Goal: Task Accomplishment & Management: Use online tool/utility

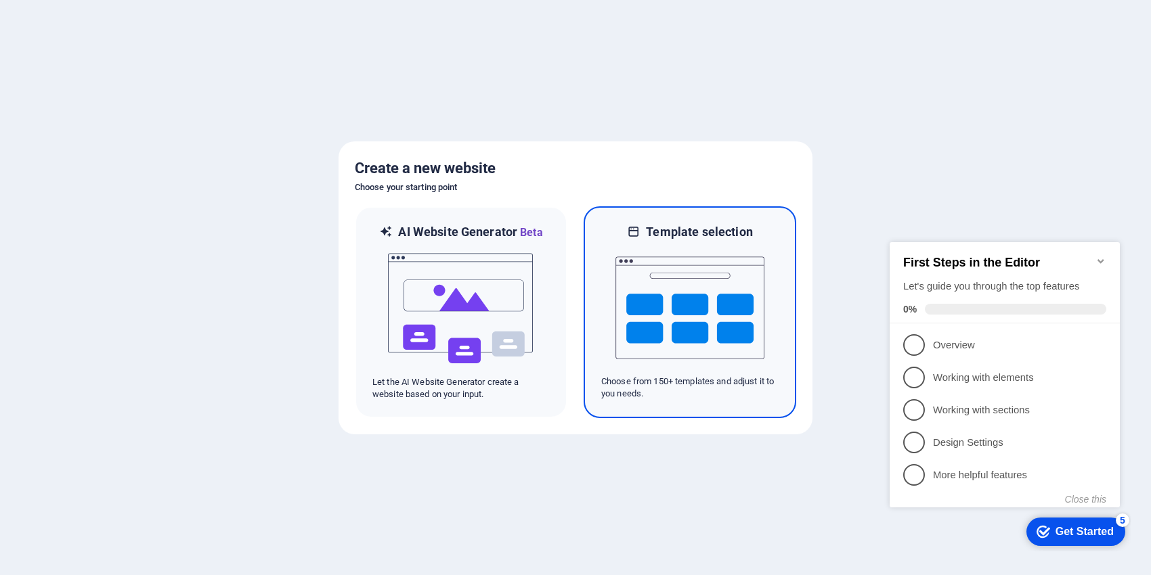
click at [740, 328] on img at bounding box center [689, 307] width 149 height 135
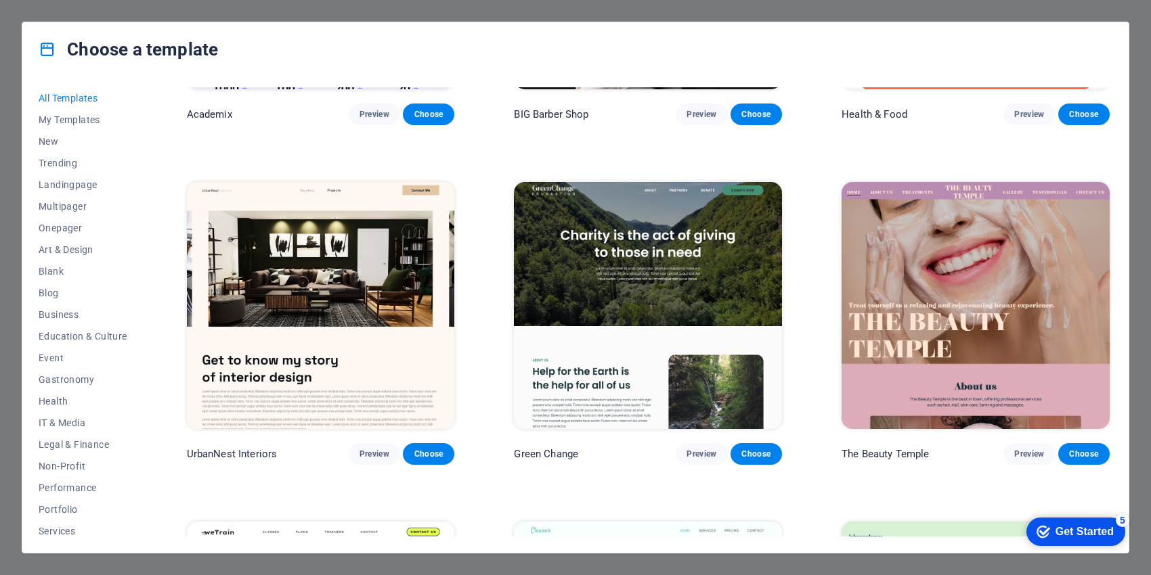
scroll to position [1263, 0]
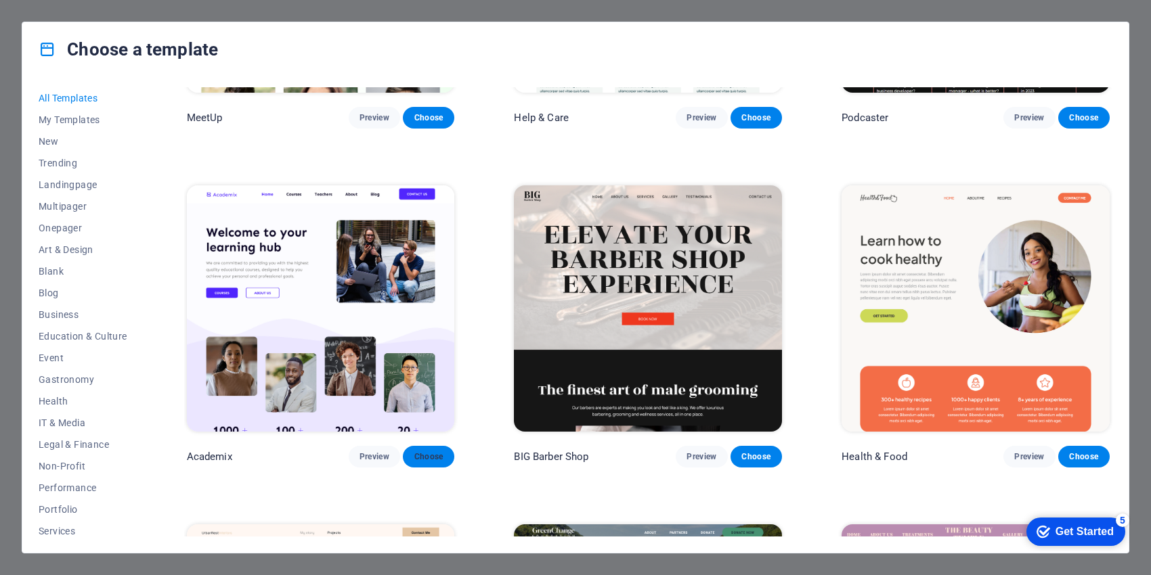
click at [418, 451] on span "Choose" at bounding box center [429, 456] width 30 height 11
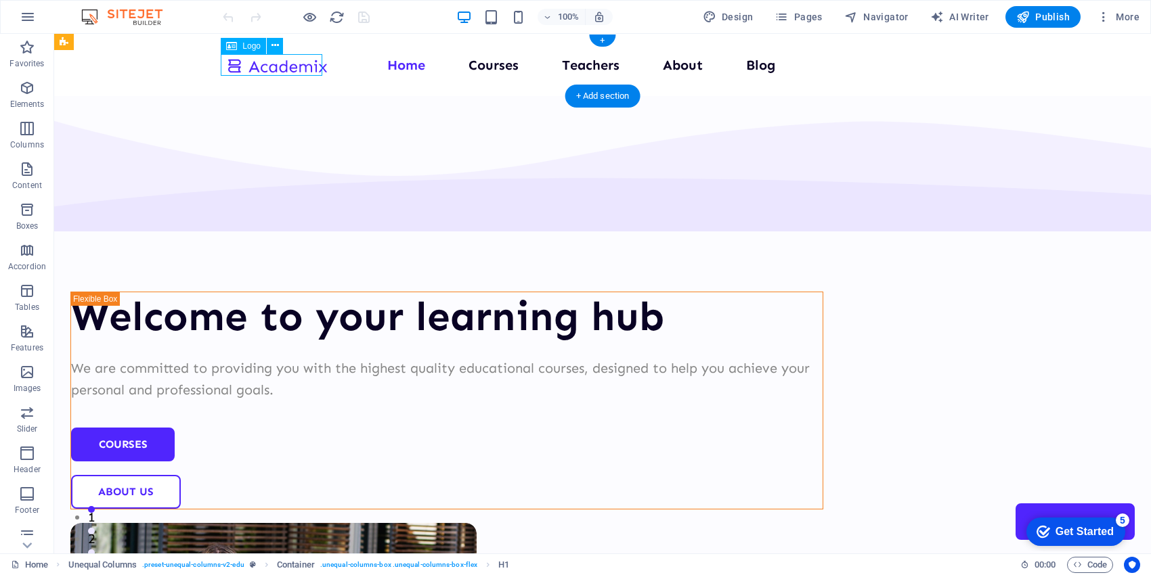
click at [288, 70] on div at bounding box center [277, 65] width 102 height 22
click at [290, 68] on div at bounding box center [277, 65] width 102 height 22
select select "px"
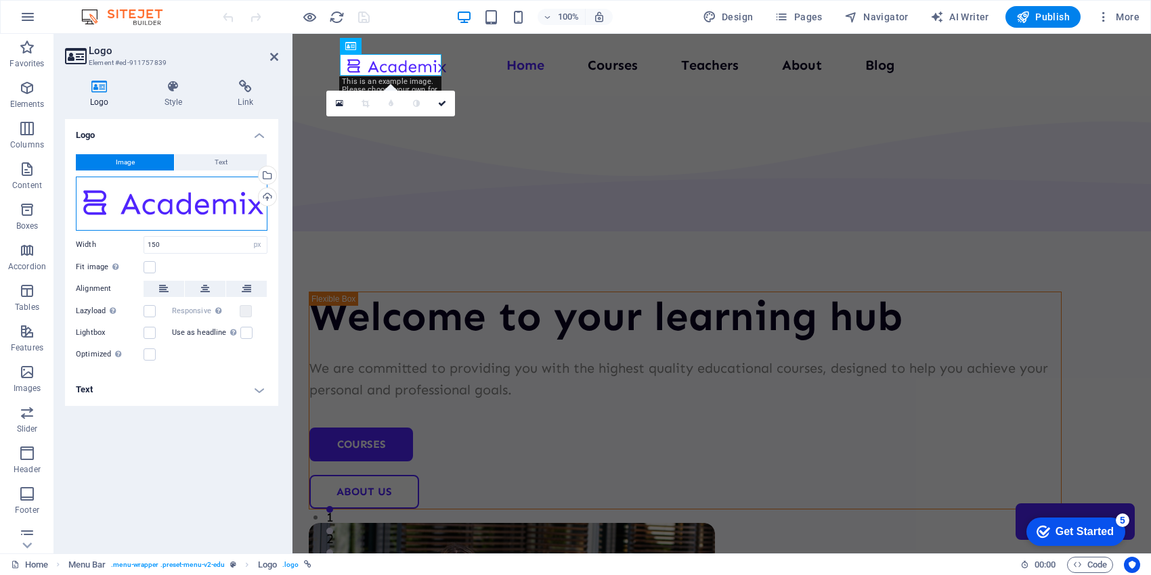
click at [203, 200] on div "Drag files here, click to choose files or select files from Files or our free s…" at bounding box center [172, 204] width 192 height 54
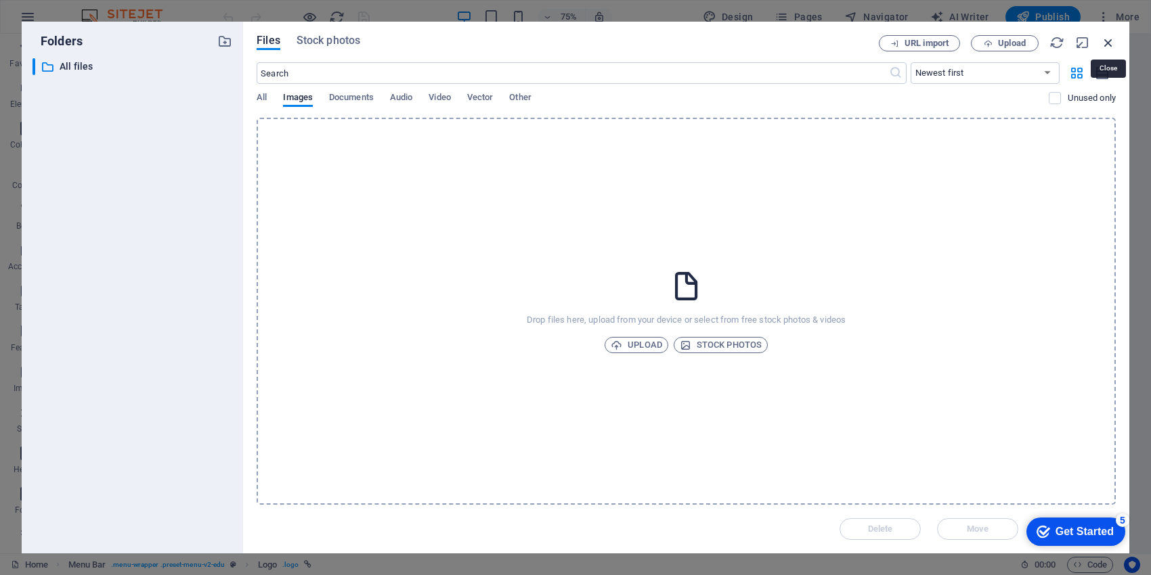
drag, startPoint x: 1106, startPoint y: 39, endPoint x: 751, endPoint y: 42, distance: 354.7
click at [1106, 39] on icon "button" at bounding box center [1108, 42] width 15 height 15
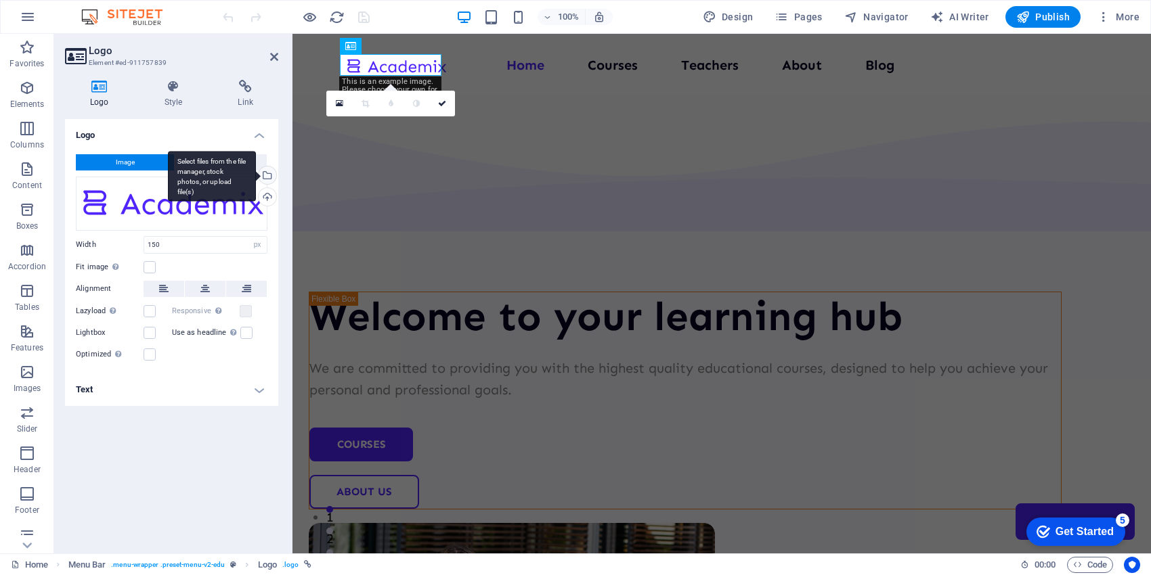
click at [256, 170] on div "Select files from the file manager, stock photos, or upload file(s)" at bounding box center [212, 176] width 88 height 51
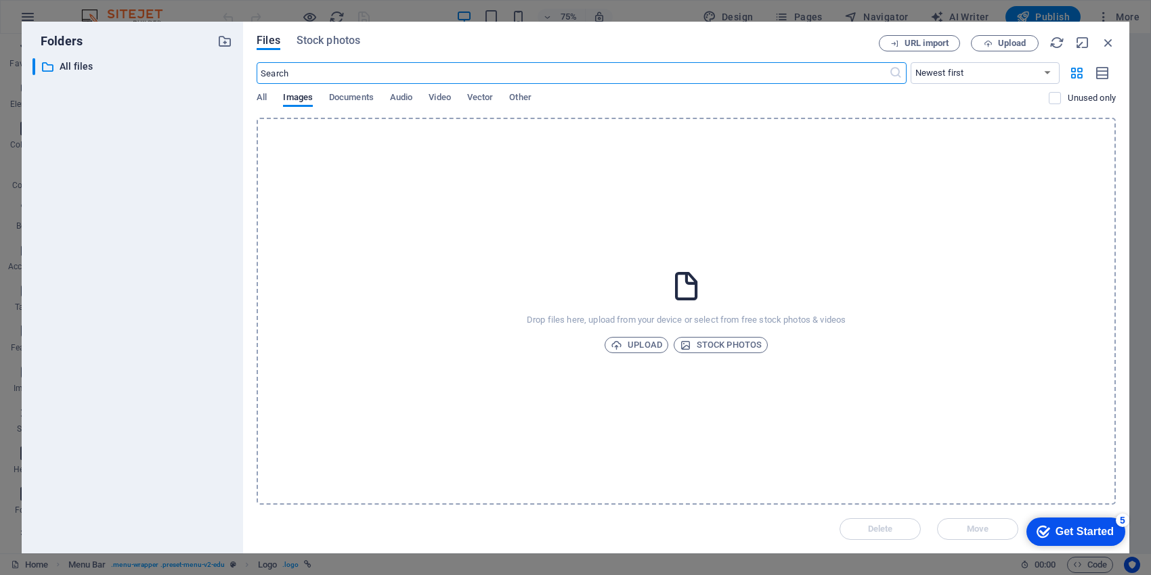
click at [337, 66] on input "text" at bounding box center [572, 73] width 631 height 22
type input "real estate logo"
click at [709, 347] on span "Stock photos" at bounding box center [721, 345] width 82 height 16
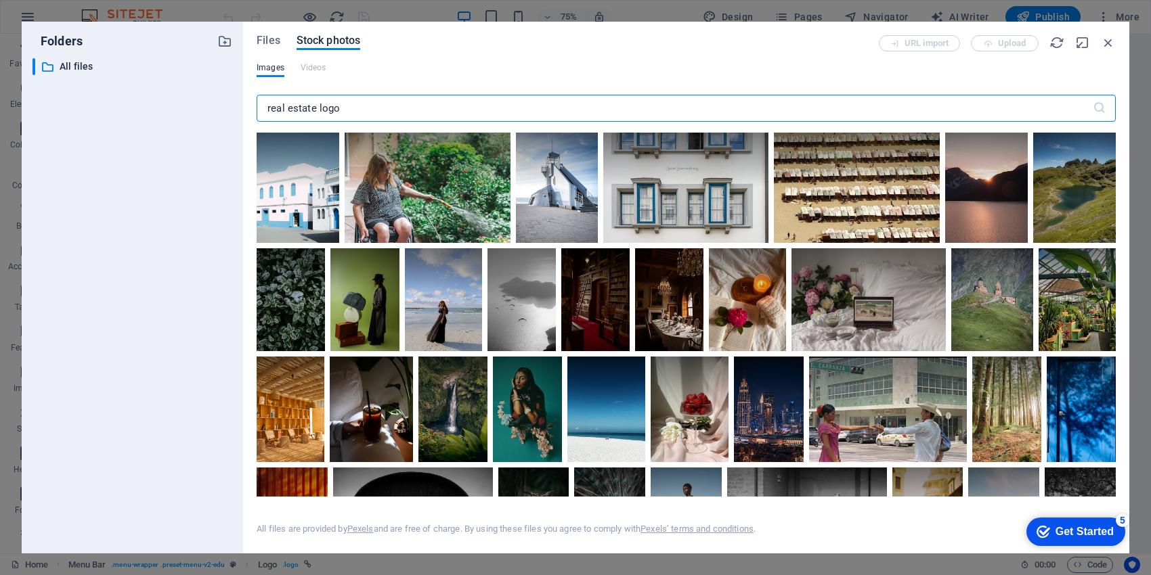
type input "real estate logo"
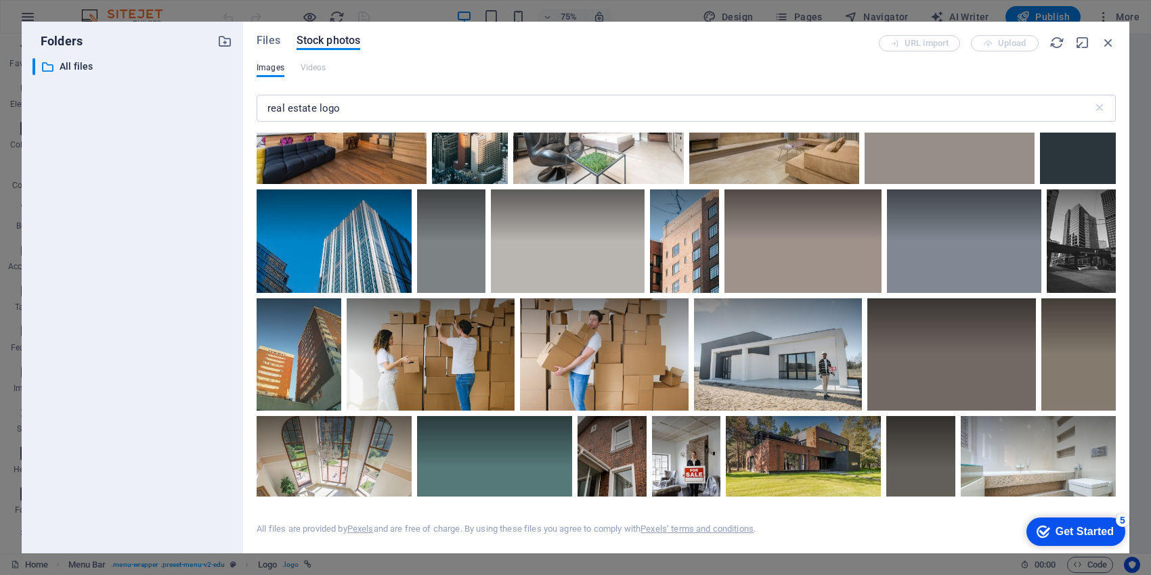
scroll to position [3790, 0]
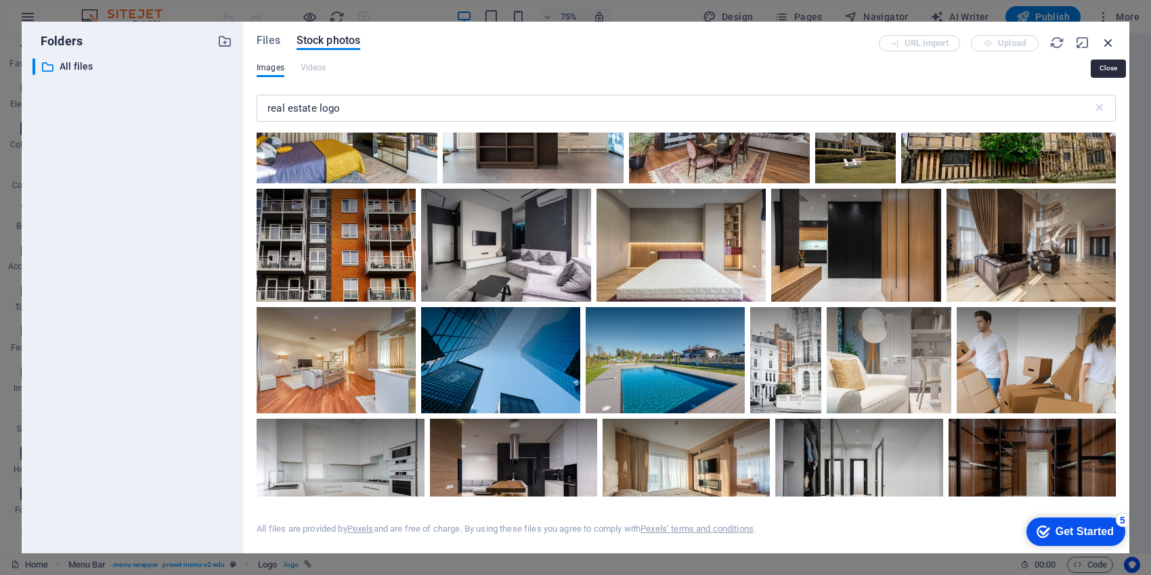
click at [1108, 39] on icon "button" at bounding box center [1108, 42] width 15 height 15
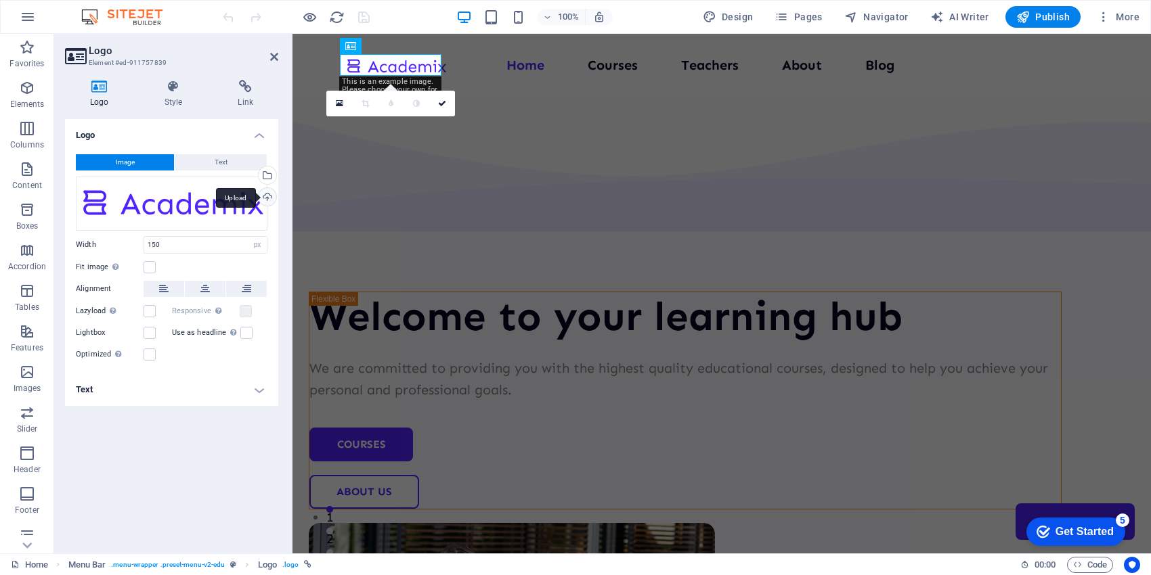
click at [269, 195] on div "Upload" at bounding box center [266, 198] width 20 height 20
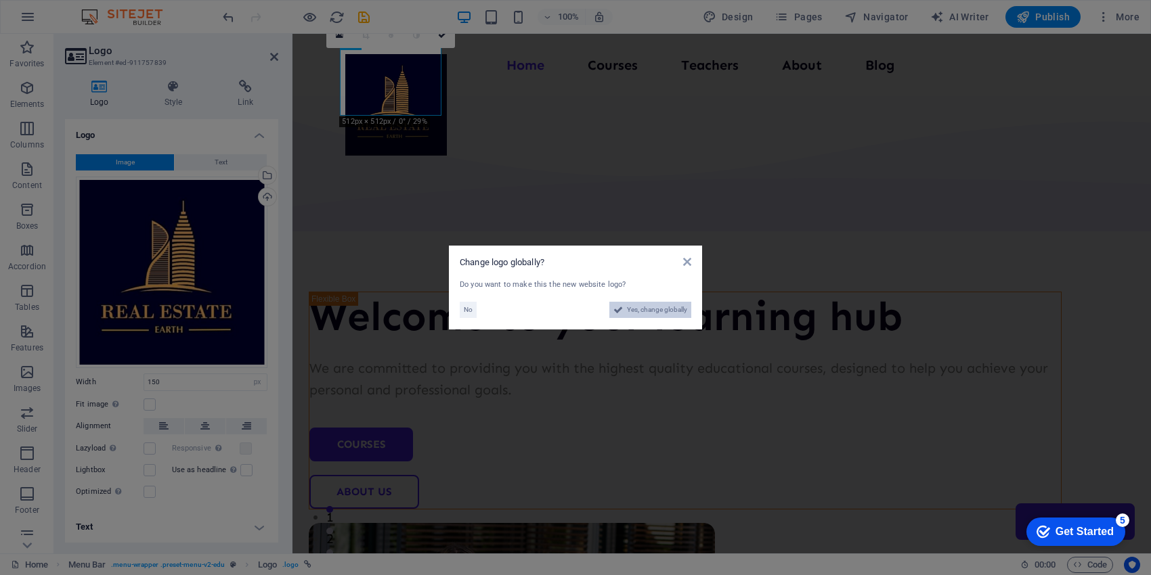
drag, startPoint x: 649, startPoint y: 310, endPoint x: 491, endPoint y: 346, distance: 162.4
click at [649, 310] on span "Yes, change globally" at bounding box center [657, 310] width 60 height 16
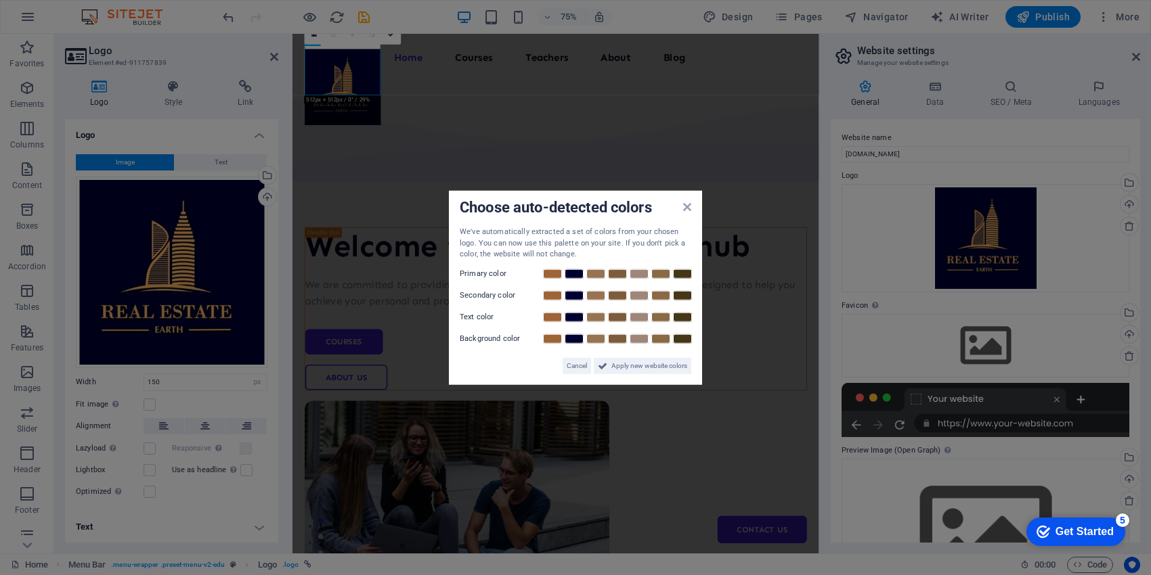
click at [686, 197] on div "Choose auto-detected colors We've automatically extracted a set of colors from …" at bounding box center [575, 288] width 253 height 194
click at [688, 210] on icon at bounding box center [687, 207] width 8 height 11
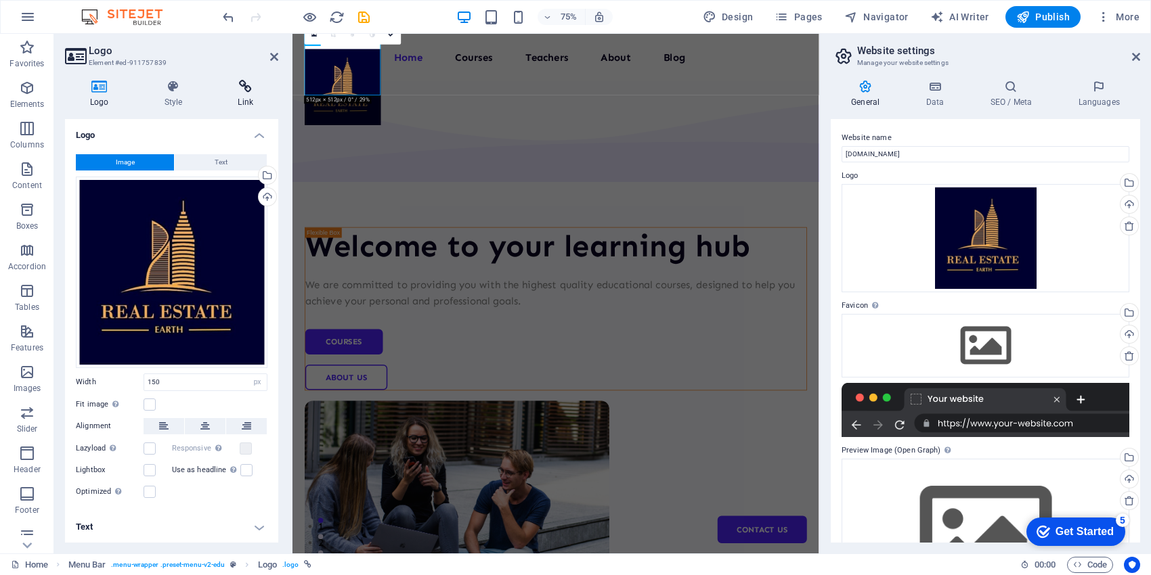
click at [247, 102] on h4 "Link" at bounding box center [246, 94] width 66 height 28
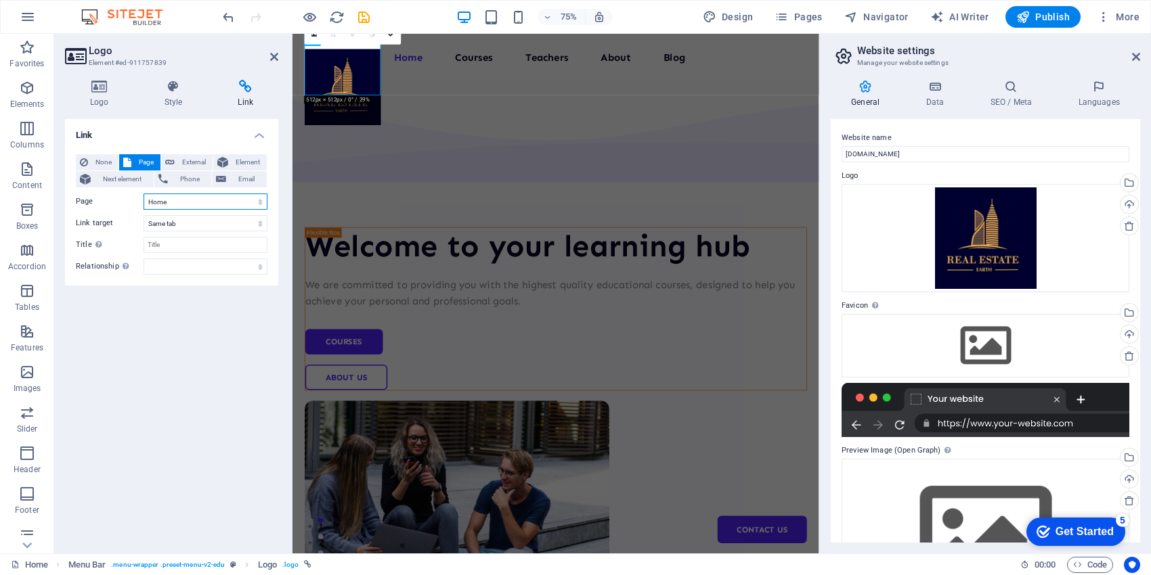
click at [177, 202] on select "Home Courses Teachers About Blog Contact Us Legal Notice Privacy" at bounding box center [205, 202] width 124 height 16
click at [191, 199] on select "Home Courses Teachers About Blog Contact Us Legal Notice Privacy" at bounding box center [205, 202] width 124 height 16
click at [1040, 51] on h2 "Website settings" at bounding box center [998, 51] width 283 height 12
drag, startPoint x: 1136, startPoint y: 52, endPoint x: 842, endPoint y: 18, distance: 296.4
click at [1136, 52] on icon at bounding box center [1136, 56] width 8 height 11
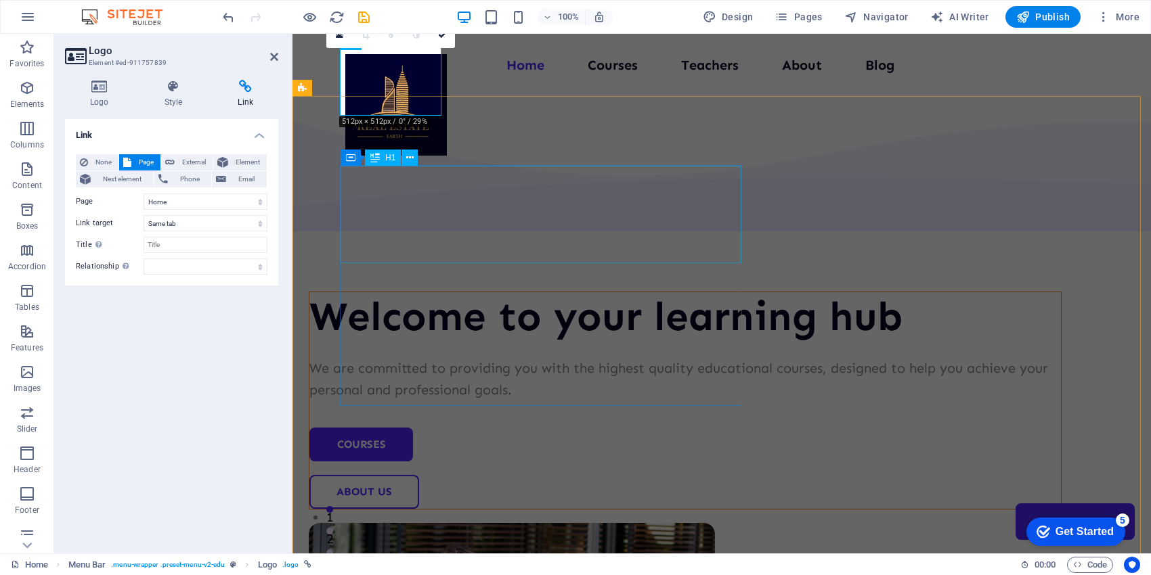
click at [533, 292] on div "Welcome to your learning hub" at bounding box center [684, 316] width 751 height 49
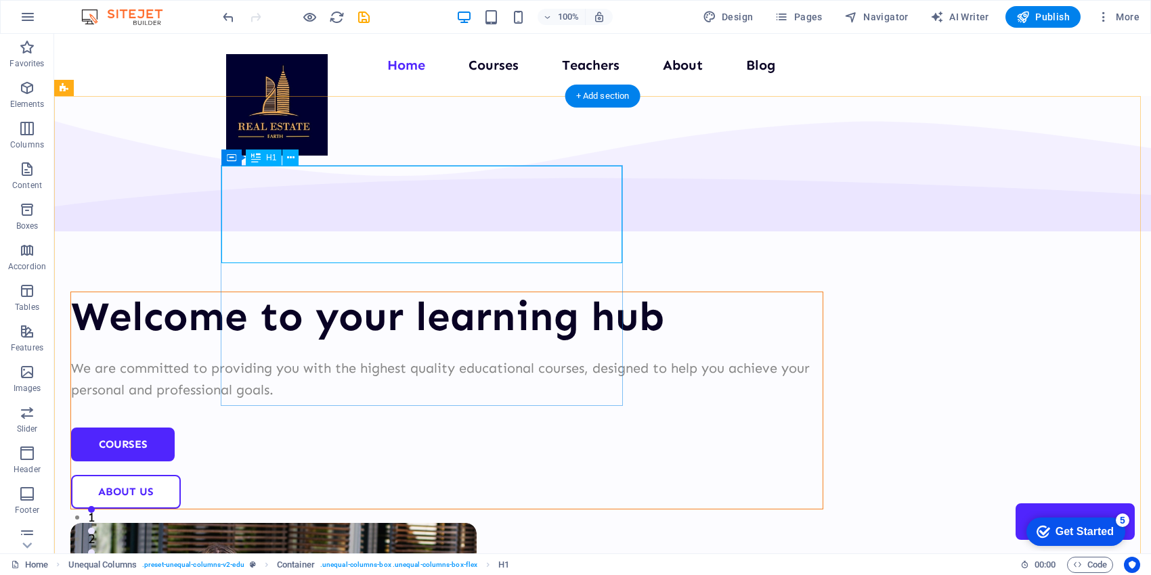
click at [329, 292] on div "Welcome to your learning hub" at bounding box center [446, 316] width 751 height 49
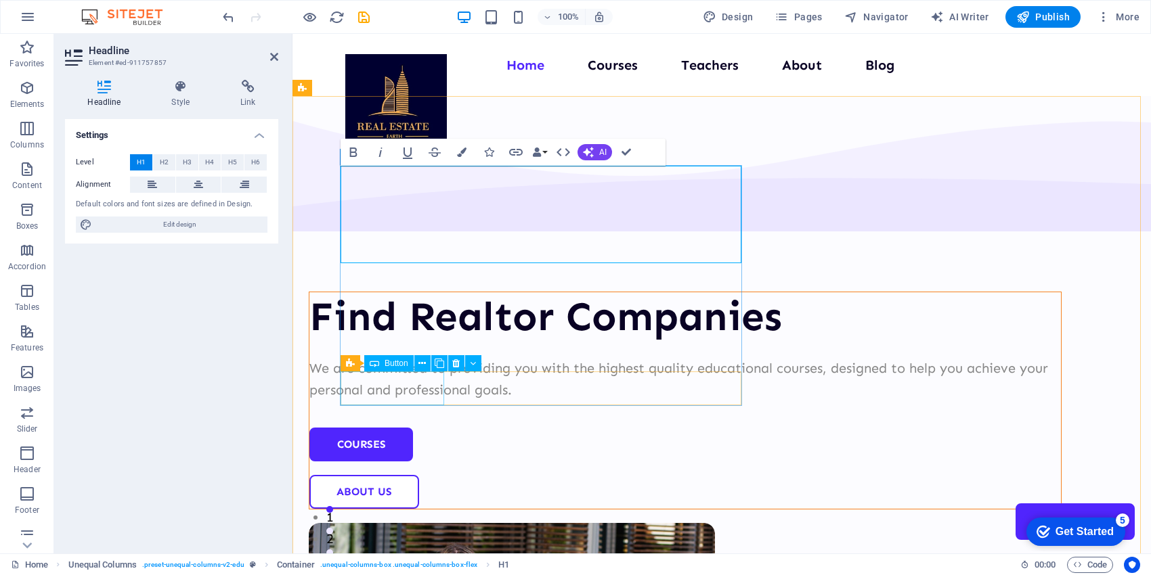
click at [386, 428] on div "Courses" at bounding box center [684, 445] width 751 height 34
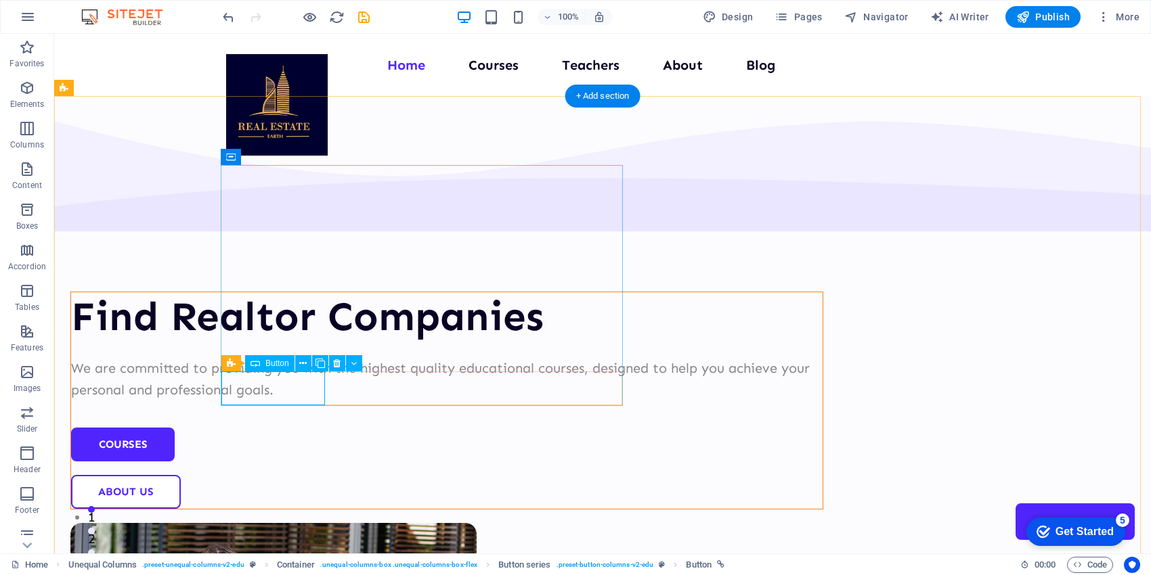
click at [272, 428] on div "Courses" at bounding box center [446, 445] width 751 height 34
select select "px"
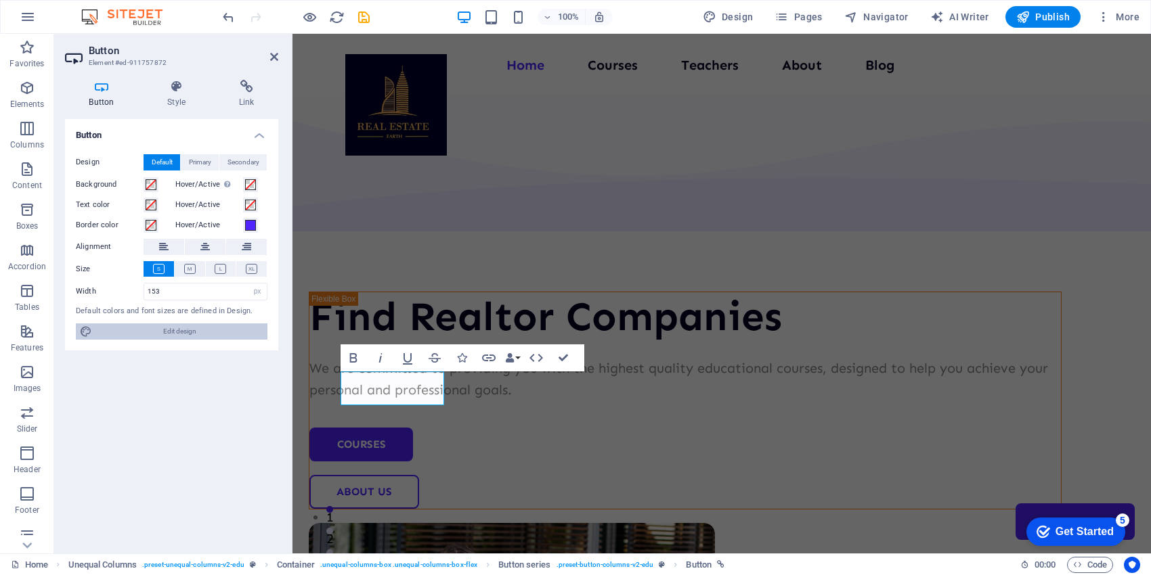
click at [187, 330] on span "Edit design" at bounding box center [179, 332] width 167 height 16
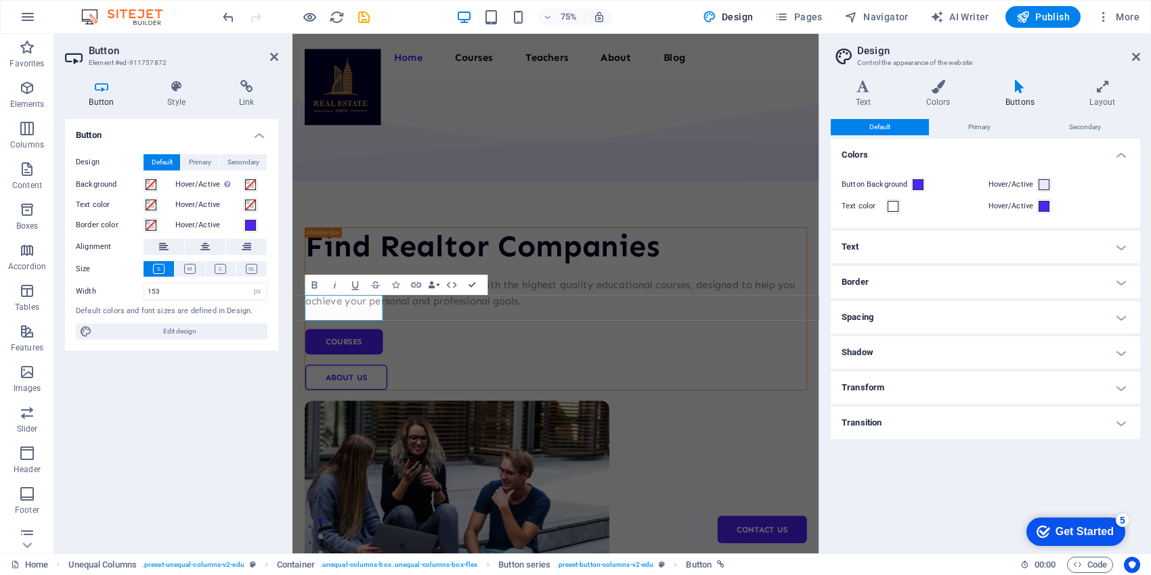
click at [854, 244] on h4 "Text" at bounding box center [984, 247] width 309 height 32
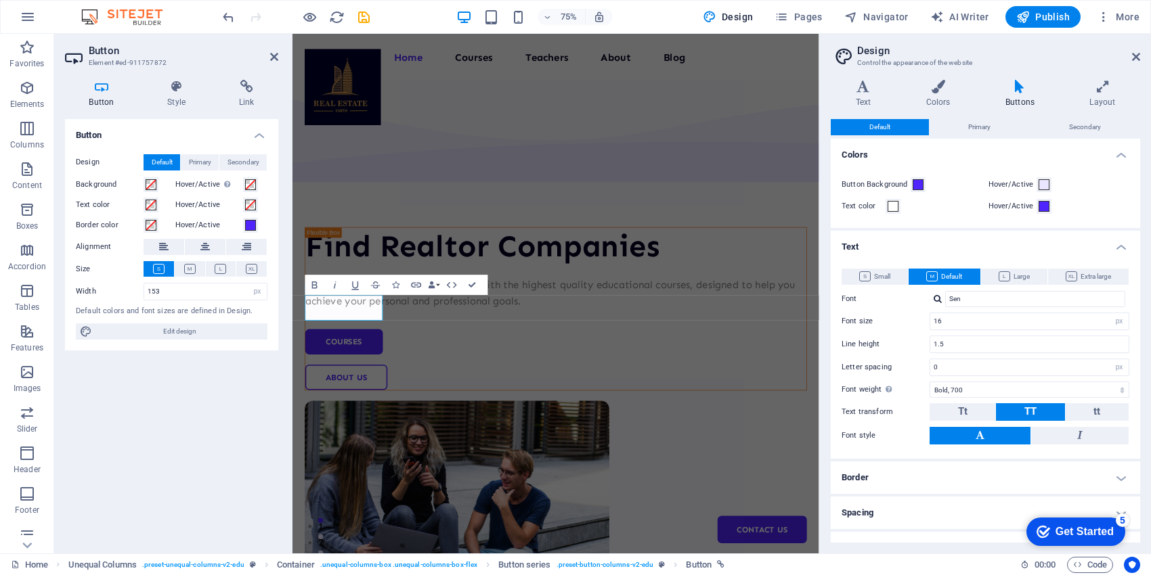
click at [177, 395] on div "Button Design Default Primary Secondary Background Hover/Active Switch to previ…" at bounding box center [171, 331] width 213 height 424
click at [1133, 53] on icon at bounding box center [1136, 56] width 8 height 11
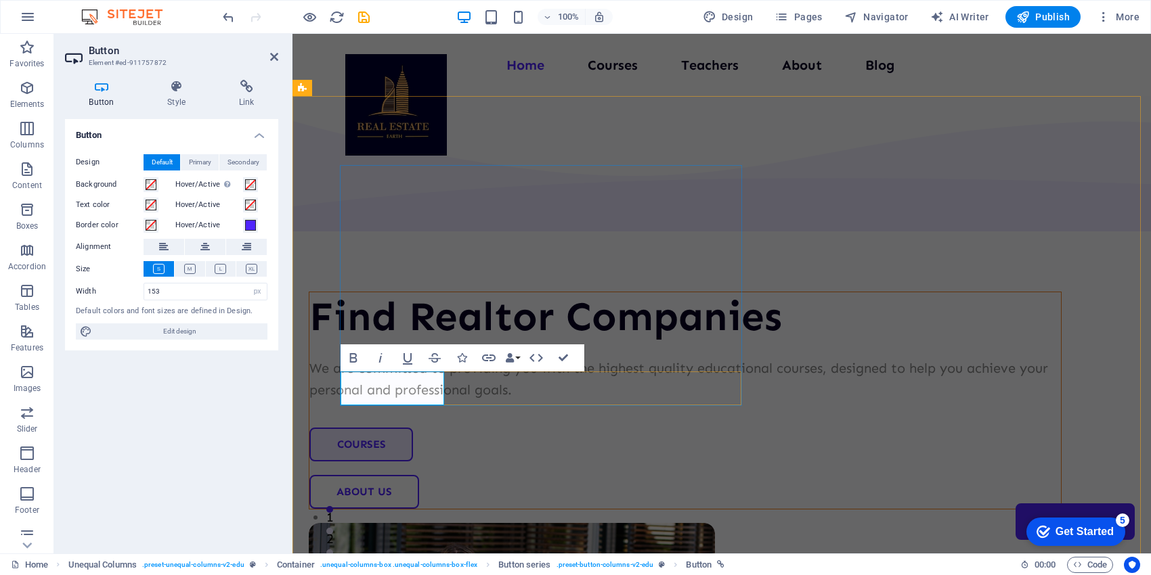
click at [391, 428] on link "Courses" at bounding box center [361, 445] width 104 height 34
click at [382, 428] on link "Courses" at bounding box center [361, 445] width 104 height 34
click at [241, 90] on icon at bounding box center [247, 87] width 64 height 14
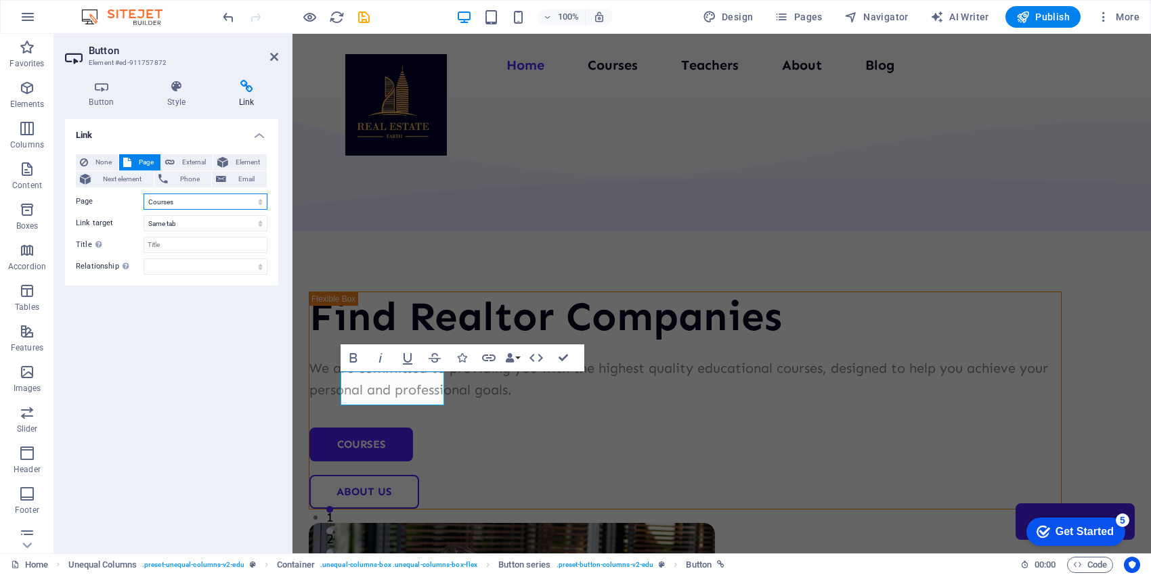
click at [197, 205] on select "Home Courses Teachers About Blog Contact Us Legal Notice Privacy" at bounding box center [205, 202] width 124 height 16
click at [195, 206] on select "Home Courses Teachers About Blog Contact Us Legal Notice Privacy" at bounding box center [205, 202] width 124 height 16
click at [191, 198] on select "Home Courses Teachers About Blog Contact Us Legal Notice Privacy" at bounding box center [205, 202] width 124 height 16
drag, startPoint x: 93, startPoint y: 368, endPoint x: 119, endPoint y: 311, distance: 62.7
click at [91, 368] on div "Link None Page External Element Next element Phone Email Page Home Courses Teac…" at bounding box center [171, 331] width 213 height 424
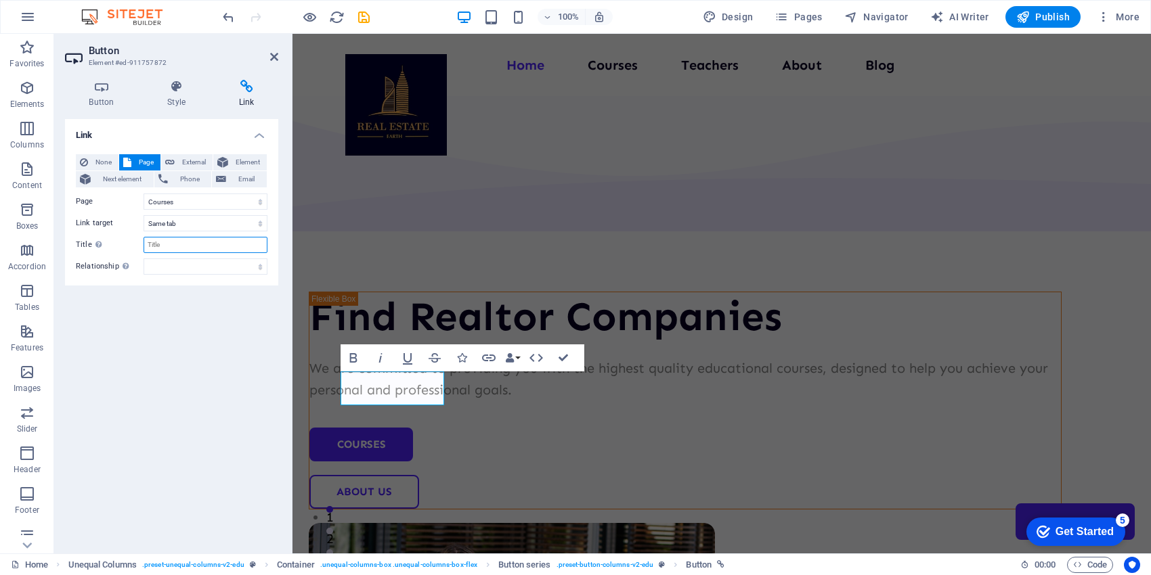
click at [252, 242] on input "Title Additional link description, should not be the same as the link text. The…" at bounding box center [205, 245] width 124 height 16
click at [261, 269] on select "alternate author bookmark external help license next nofollow noreferrer noopen…" at bounding box center [205, 267] width 124 height 16
click at [517, 67] on nav "Home Courses Teachers About Blog Contact Us" at bounding box center [721, 65] width 753 height 22
